Goal: Information Seeking & Learning: Learn about a topic

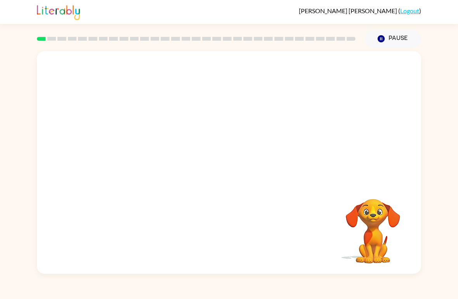
click at [457, 158] on div "Your browser must support playing .mp4 files to use Literably. Please try using…" at bounding box center [229, 161] width 458 height 226
click at [245, 144] on video "Your browser must support playing .mp4 files to use Literably. Please try using…" at bounding box center [229, 117] width 384 height 132
click at [248, 154] on video "Your browser must support playing .mp4 files to use Literably. Please try using…" at bounding box center [229, 117] width 384 height 132
click at [246, 150] on video "Your browser must support playing .mp4 files to use Literably. Please try using…" at bounding box center [229, 117] width 384 height 132
click at [245, 147] on video "Your browser must support playing .mp4 files to use Literably. Please try using…" at bounding box center [229, 117] width 384 height 132
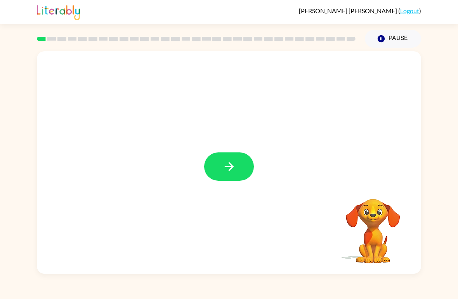
click at [235, 146] on div at bounding box center [229, 162] width 384 height 223
click at [248, 152] on div at bounding box center [229, 162] width 384 height 223
click at [239, 174] on button "button" at bounding box center [229, 167] width 50 height 28
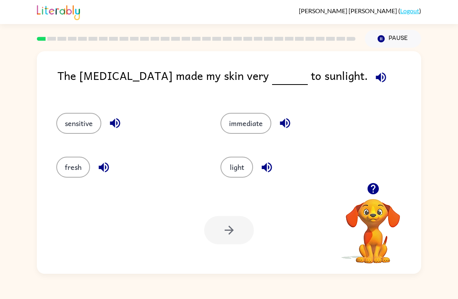
click at [70, 116] on button "sensitive" at bounding box center [78, 123] width 45 height 21
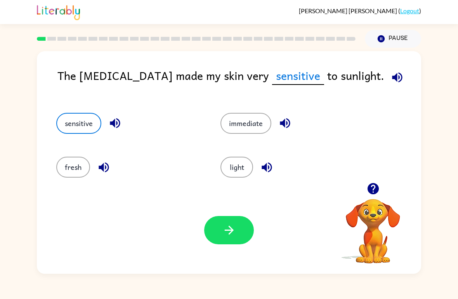
click at [218, 221] on button "button" at bounding box center [229, 230] width 50 height 28
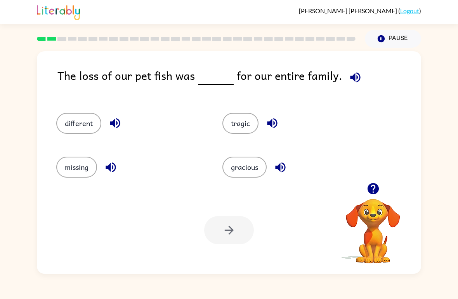
click at [70, 165] on button "missing" at bounding box center [76, 167] width 41 height 21
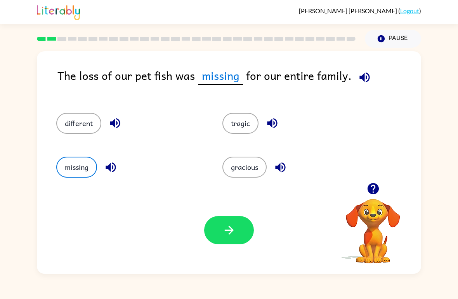
click at [228, 234] on icon "button" at bounding box center [230, 231] width 14 height 14
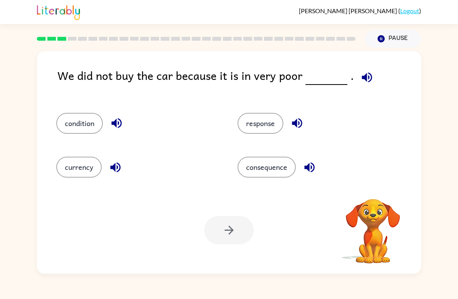
click at [65, 125] on button "condition" at bounding box center [79, 123] width 47 height 21
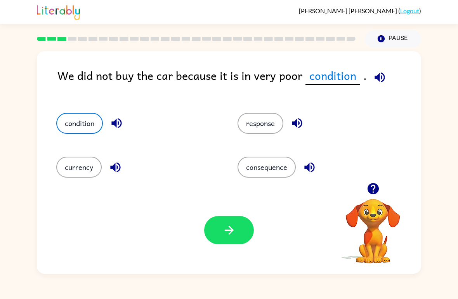
click at [240, 237] on button "button" at bounding box center [229, 230] width 50 height 28
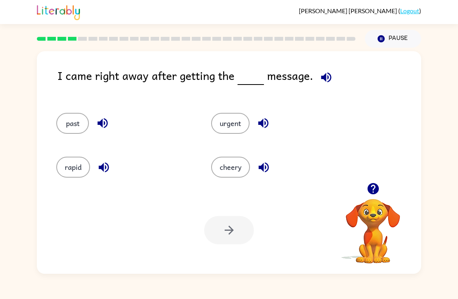
click at [237, 128] on button "urgent" at bounding box center [230, 123] width 38 height 21
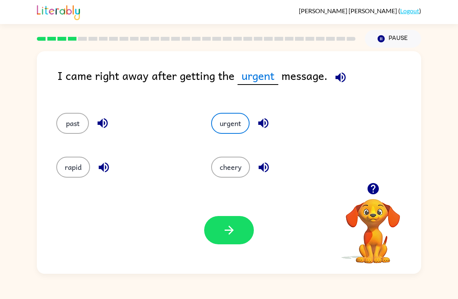
click at [250, 229] on button "button" at bounding box center [229, 230] width 50 height 28
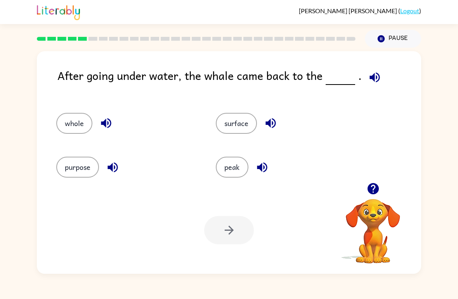
click at [234, 123] on button "surface" at bounding box center [236, 123] width 41 height 21
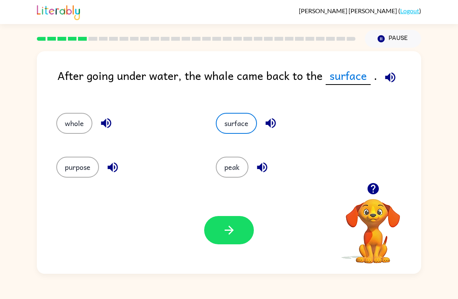
click at [235, 240] on button "button" at bounding box center [229, 230] width 50 height 28
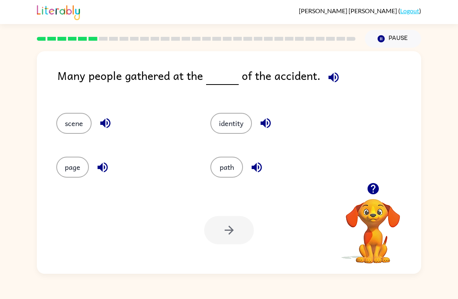
click at [72, 123] on button "scene" at bounding box center [73, 123] width 35 height 21
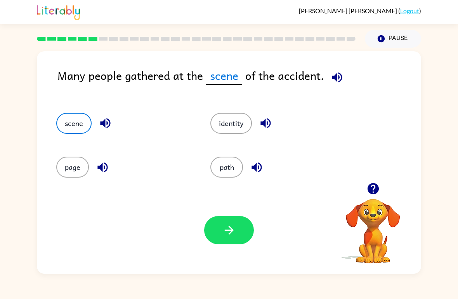
click at [245, 237] on button "button" at bounding box center [229, 230] width 50 height 28
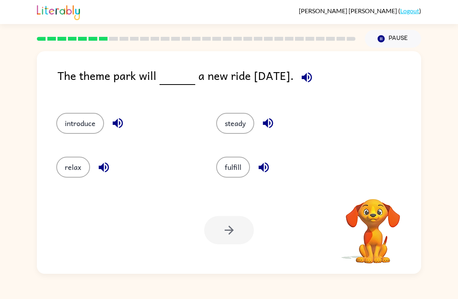
click at [266, 263] on div "Your browser must support playing .mp4 files to use Literably. Please try using…" at bounding box center [229, 230] width 384 height 87
click at [73, 166] on button "relax" at bounding box center [73, 167] width 34 height 21
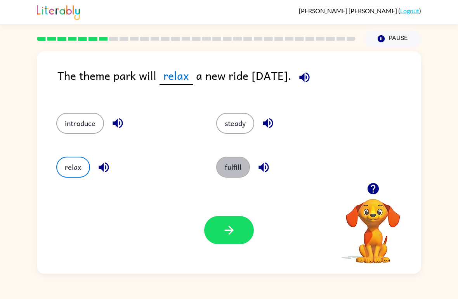
click at [248, 167] on button "fulfill" at bounding box center [233, 167] width 34 height 21
click at [93, 118] on button "introduce" at bounding box center [80, 123] width 48 height 21
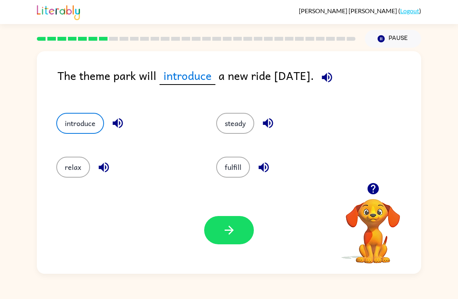
click at [240, 234] on button "button" at bounding box center [229, 230] width 50 height 28
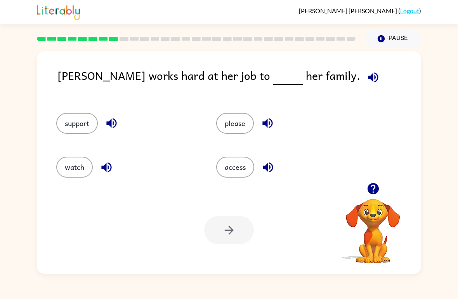
click at [79, 124] on button "support" at bounding box center [77, 123] width 42 height 21
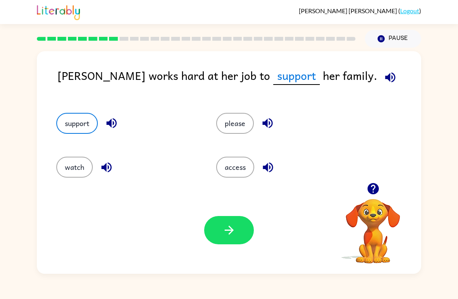
click at [233, 240] on button "button" at bounding box center [229, 230] width 50 height 28
click at [233, 237] on div at bounding box center [229, 230] width 50 height 28
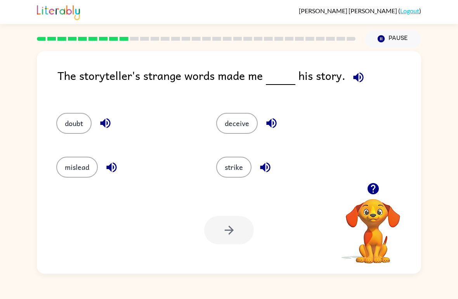
click at [78, 117] on button "doubt" at bounding box center [73, 123] width 35 height 21
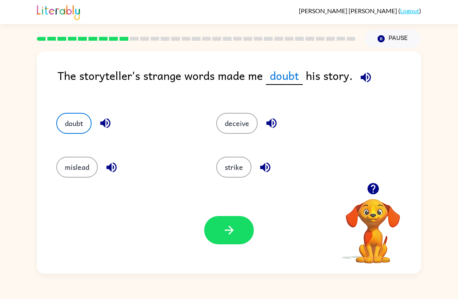
click at [238, 233] on button "button" at bounding box center [229, 230] width 50 height 28
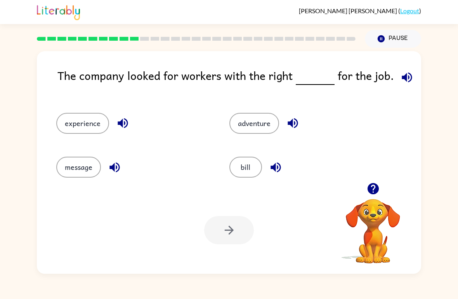
click at [74, 124] on button "experience" at bounding box center [82, 123] width 53 height 21
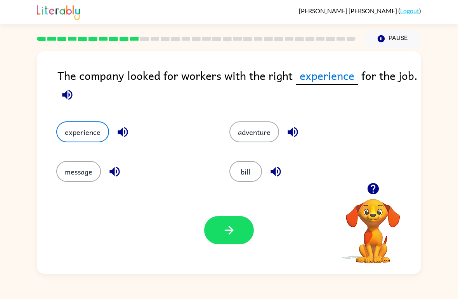
click at [232, 240] on button "button" at bounding box center [229, 230] width 50 height 28
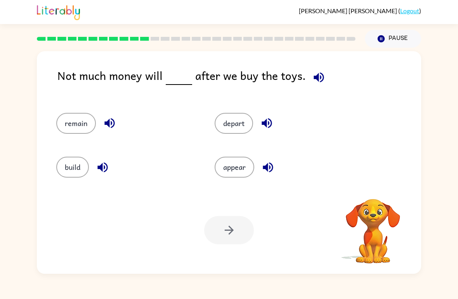
click at [68, 121] on button "remain" at bounding box center [76, 123] width 40 height 21
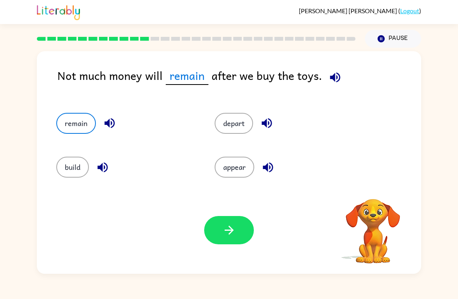
click at [237, 237] on button "button" at bounding box center [229, 230] width 50 height 28
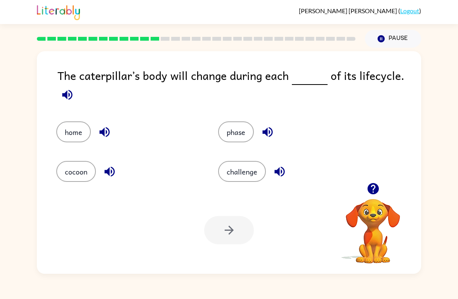
click at [241, 132] on button "phase" at bounding box center [236, 132] width 36 height 21
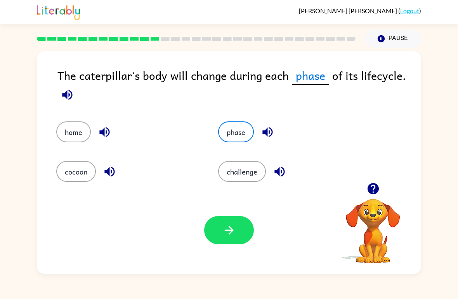
click at [234, 238] on button "button" at bounding box center [229, 230] width 50 height 28
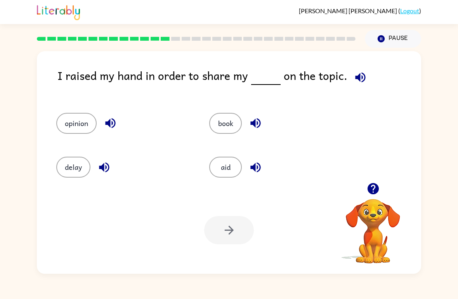
click at [68, 131] on button "opinion" at bounding box center [76, 123] width 40 height 21
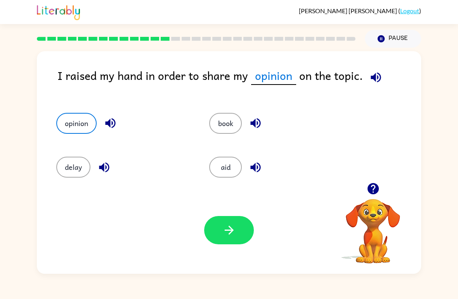
click at [217, 245] on button "button" at bounding box center [229, 230] width 50 height 28
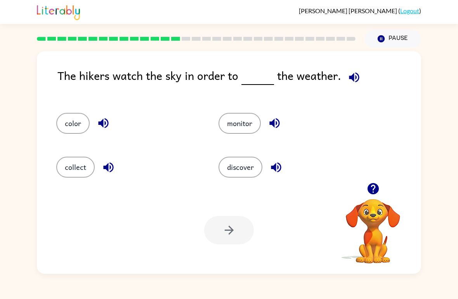
click at [248, 162] on button "discover" at bounding box center [241, 167] width 44 height 21
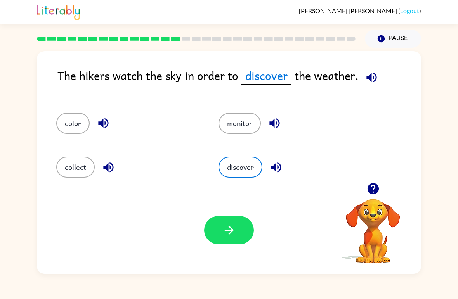
click at [241, 128] on button "monitor" at bounding box center [240, 123] width 42 height 21
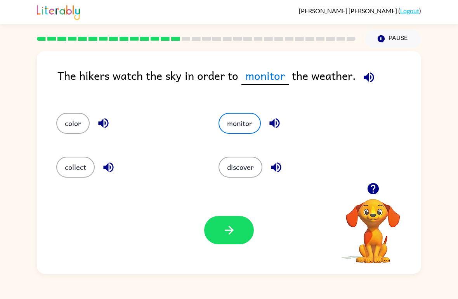
click at [239, 234] on button "button" at bounding box center [229, 230] width 50 height 28
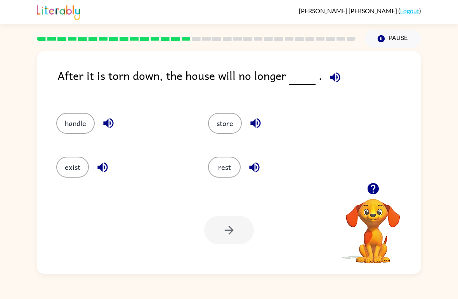
click at [66, 165] on button "exist" at bounding box center [72, 167] width 33 height 21
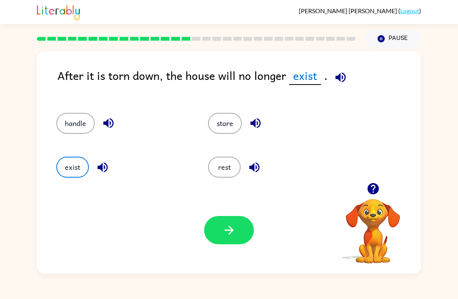
click at [234, 222] on button "button" at bounding box center [229, 230] width 50 height 28
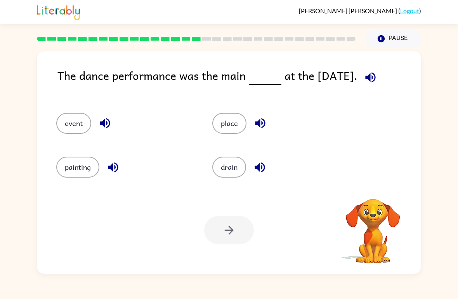
click at [68, 120] on button "event" at bounding box center [73, 123] width 35 height 21
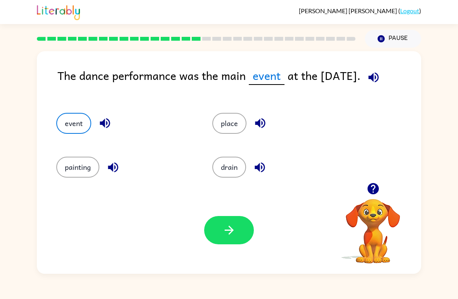
click at [236, 228] on icon "button" at bounding box center [230, 231] width 14 height 14
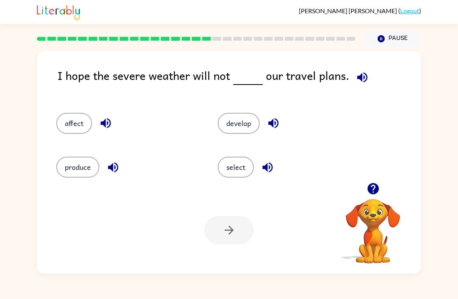
click at [68, 96] on div "I hope the severe weather will not our travel plans." at bounding box center [239, 82] width 364 height 31
click at [75, 119] on button "affect" at bounding box center [74, 123] width 36 height 21
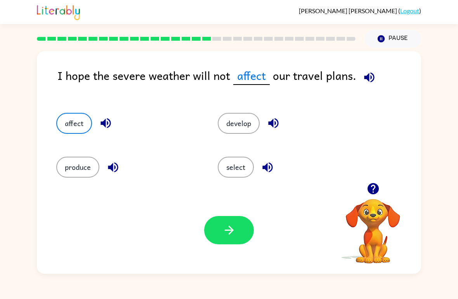
click at [228, 234] on icon "button" at bounding box center [230, 231] width 14 height 14
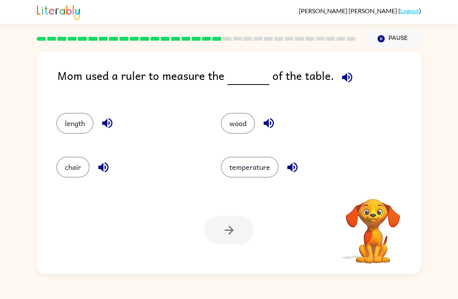
click at [75, 127] on button "length" at bounding box center [74, 123] width 37 height 21
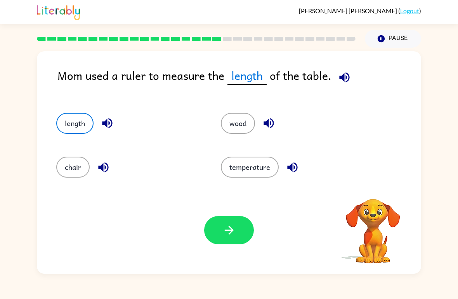
click at [231, 239] on button "button" at bounding box center [229, 230] width 50 height 28
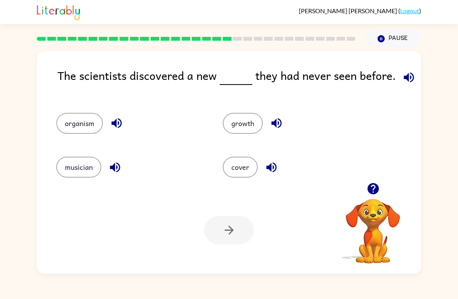
click at [64, 112] on div "organism" at bounding box center [125, 120] width 167 height 44
click at [78, 122] on button "organism" at bounding box center [79, 123] width 47 height 21
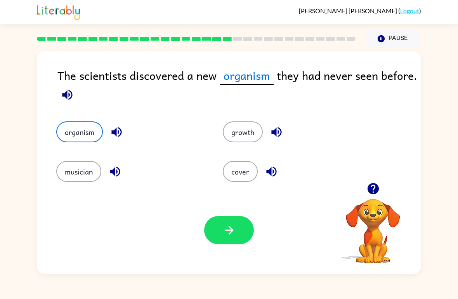
click at [243, 238] on button "button" at bounding box center [229, 230] width 50 height 28
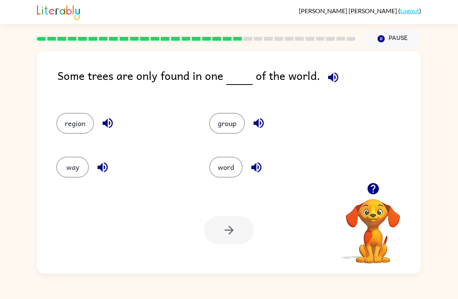
click at [69, 114] on button "region" at bounding box center [75, 123] width 38 height 21
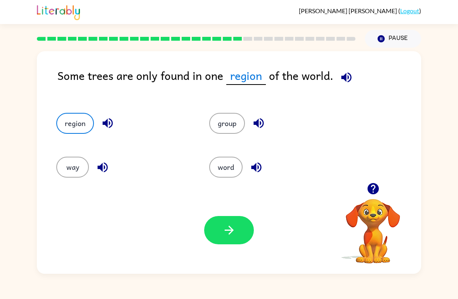
click at [240, 243] on button "button" at bounding box center [229, 230] width 50 height 28
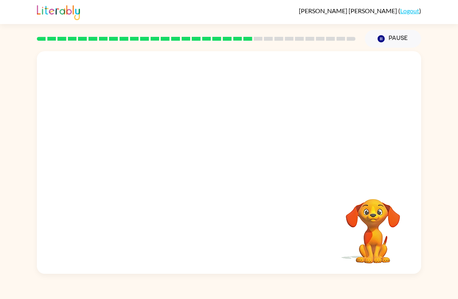
click at [388, 195] on video "Your browser must support playing .mp4 files to use Literably. Please try using…" at bounding box center [373, 226] width 78 height 78
click at [164, 162] on video "Your browser must support playing .mp4 files to use Literably. Please try using…" at bounding box center [229, 117] width 384 height 132
click at [237, 164] on button "button" at bounding box center [229, 167] width 50 height 28
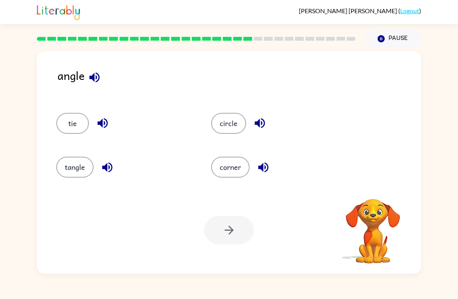
click at [76, 168] on button "tangle" at bounding box center [74, 167] width 37 height 21
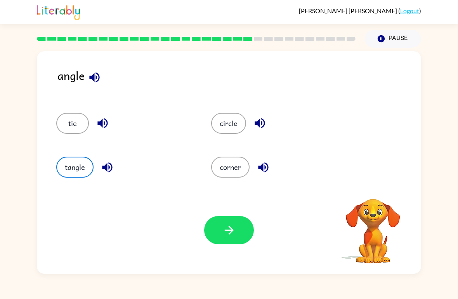
click at [240, 162] on button "corner" at bounding box center [230, 167] width 38 height 21
click at [239, 129] on button "circle" at bounding box center [228, 123] width 35 height 21
click at [238, 173] on button "corner" at bounding box center [230, 167] width 38 height 21
click at [232, 128] on button "circle" at bounding box center [228, 123] width 35 height 21
click at [240, 237] on button "button" at bounding box center [229, 230] width 50 height 28
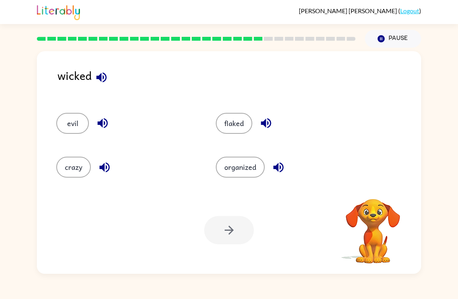
click at [70, 120] on button "evil" at bounding box center [72, 123] width 33 height 21
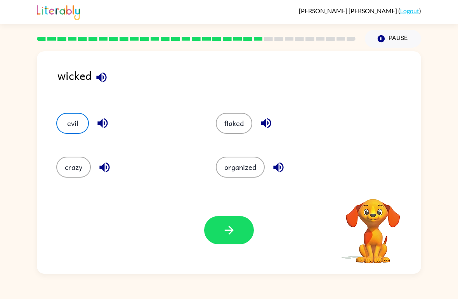
click at [246, 227] on button "button" at bounding box center [229, 230] width 50 height 28
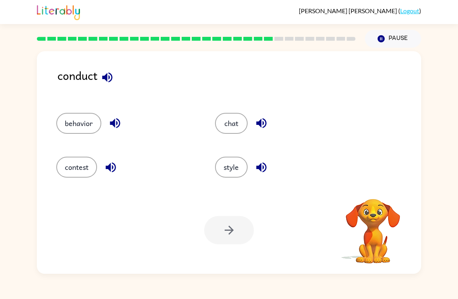
click at [65, 170] on button "contest" at bounding box center [76, 167] width 41 height 21
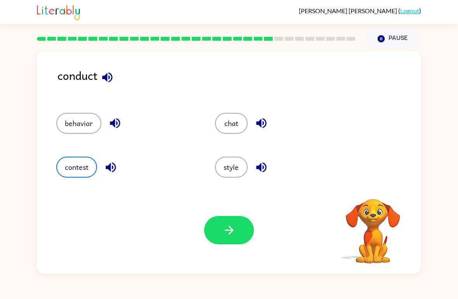
click at [72, 112] on div "behavior" at bounding box center [121, 120] width 159 height 44
click at [71, 120] on button "behavior" at bounding box center [78, 123] width 45 height 21
click at [234, 251] on div "Your browser must support playing .mp4 files to use Literably. Please try using…" at bounding box center [229, 230] width 384 height 87
click at [229, 237] on icon "button" at bounding box center [230, 231] width 14 height 14
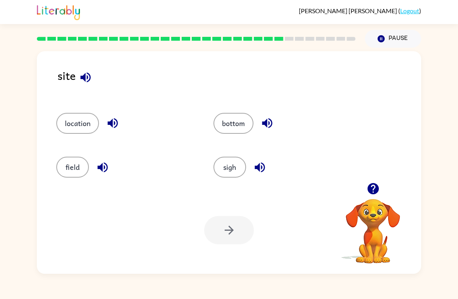
click at [83, 122] on button "location" at bounding box center [77, 123] width 43 height 21
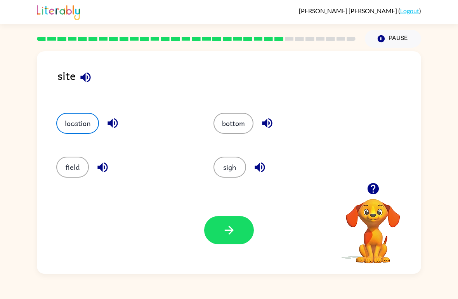
click at [224, 236] on icon "button" at bounding box center [230, 231] width 14 height 14
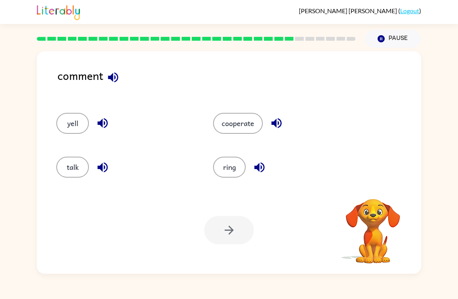
click at [73, 166] on button "talk" at bounding box center [72, 167] width 33 height 21
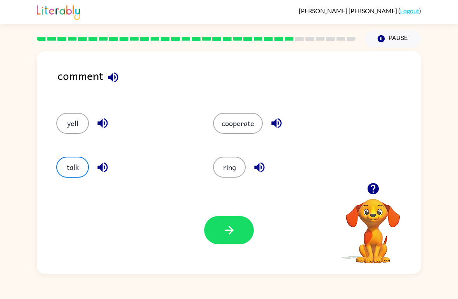
click at [240, 231] on button "button" at bounding box center [229, 230] width 50 height 28
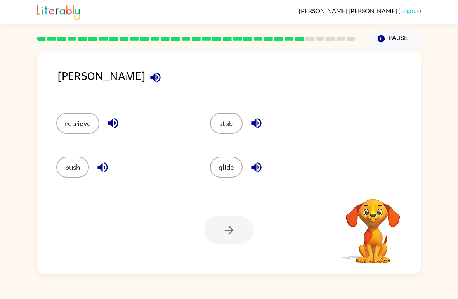
click at [75, 120] on button "retrieve" at bounding box center [77, 123] width 43 height 21
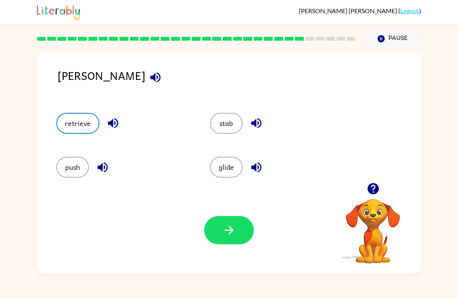
click at [232, 120] on button "stab" at bounding box center [226, 123] width 33 height 21
click at [231, 238] on button "button" at bounding box center [229, 230] width 50 height 28
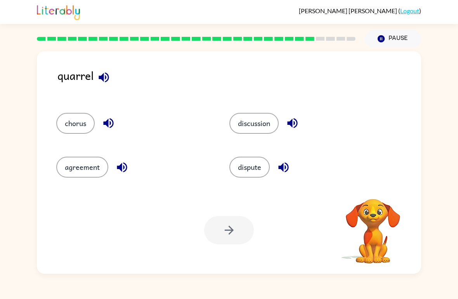
click at [63, 114] on button "chorus" at bounding box center [75, 123] width 38 height 21
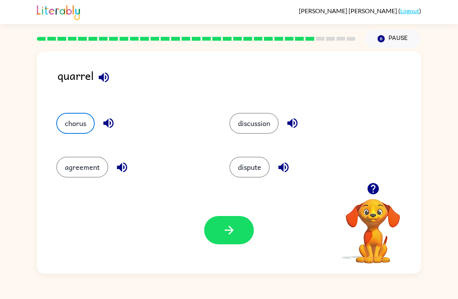
click at [363, 179] on div at bounding box center [373, 189] width 78 height 20
click at [362, 179] on div at bounding box center [373, 189] width 78 height 20
click at [256, 131] on button "discussion" at bounding box center [254, 123] width 49 height 21
click at [237, 243] on button "button" at bounding box center [229, 230] width 50 height 28
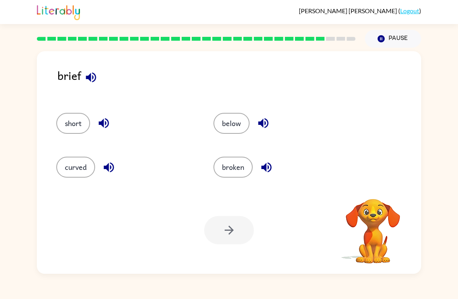
click at [87, 121] on button "short" at bounding box center [73, 123] width 34 height 21
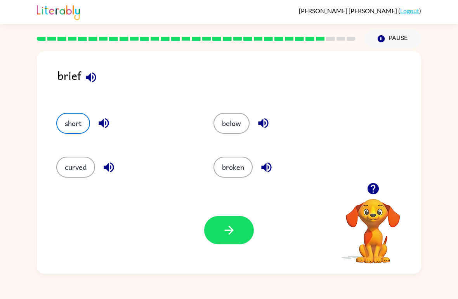
click at [223, 238] on button "button" at bounding box center [229, 230] width 50 height 28
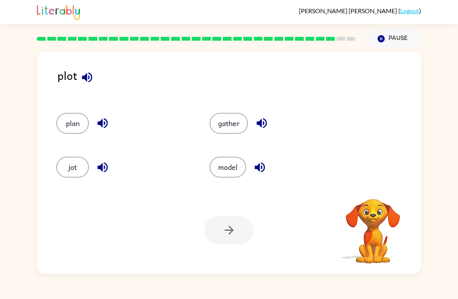
click at [68, 121] on button "plan" at bounding box center [72, 123] width 33 height 21
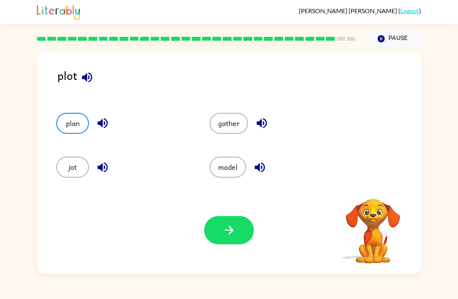
click at [225, 238] on button "button" at bounding box center [229, 230] width 50 height 28
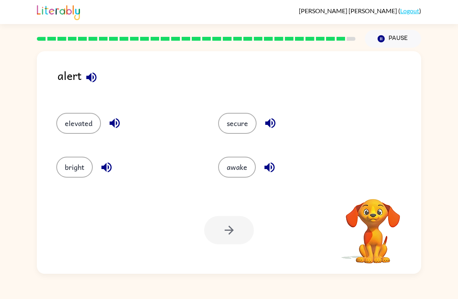
click at [241, 132] on button "secure" at bounding box center [237, 123] width 38 height 21
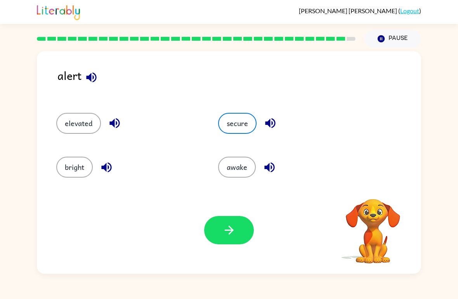
click at [240, 235] on button "button" at bounding box center [229, 230] width 50 height 28
